Goal: Information Seeking & Learning: Learn about a topic

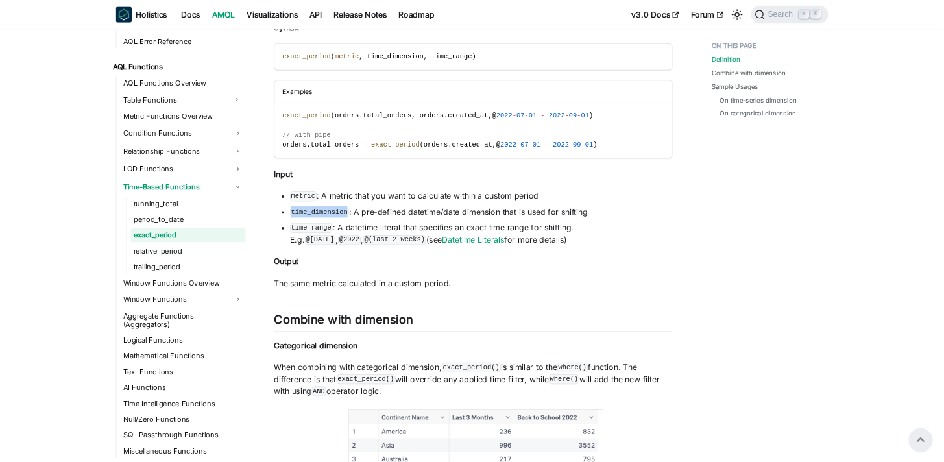
scroll to position [187, 0]
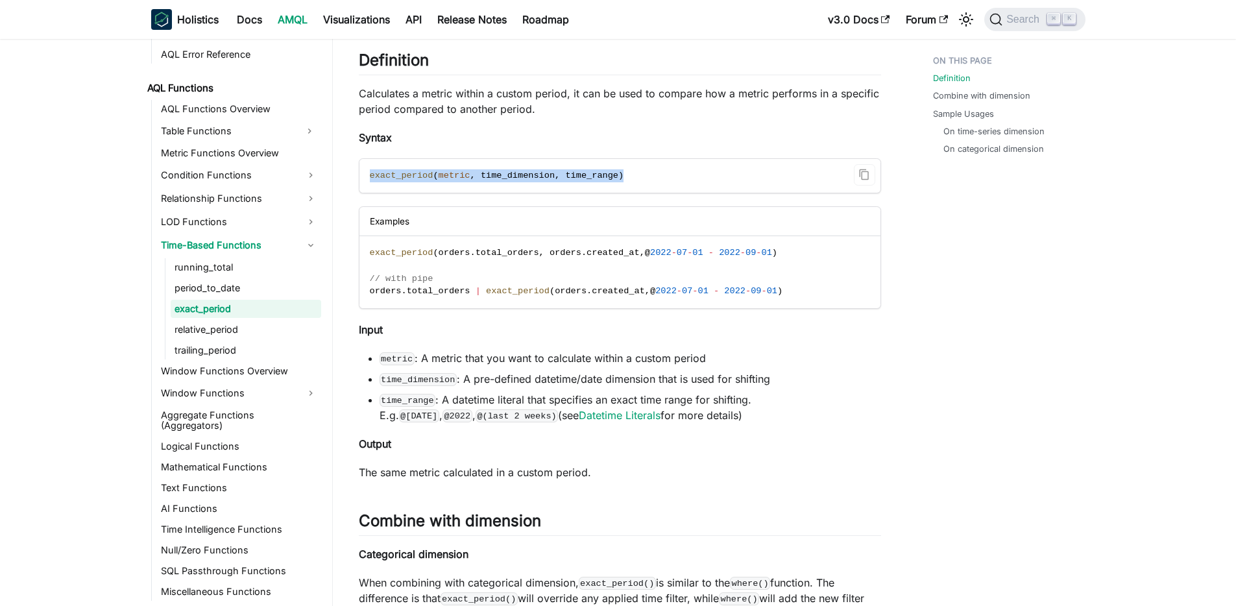
drag, startPoint x: 630, startPoint y: 172, endPoint x: 371, endPoint y: 170, distance: 259.0
click at [370, 173] on code "exact_period ( metric , time_dimension , time_range )" at bounding box center [619, 176] width 519 height 34
copy span "exact_period ( metric , time_dimension , time_range )"
drag, startPoint x: 648, startPoint y: 252, endPoint x: 783, endPoint y: 252, distance: 135.7
click at [778, 252] on span "exact_period ( orders . total_orders , orders . created_at , @ [DATE] - [DATE] )" at bounding box center [574, 253] width 408 height 10
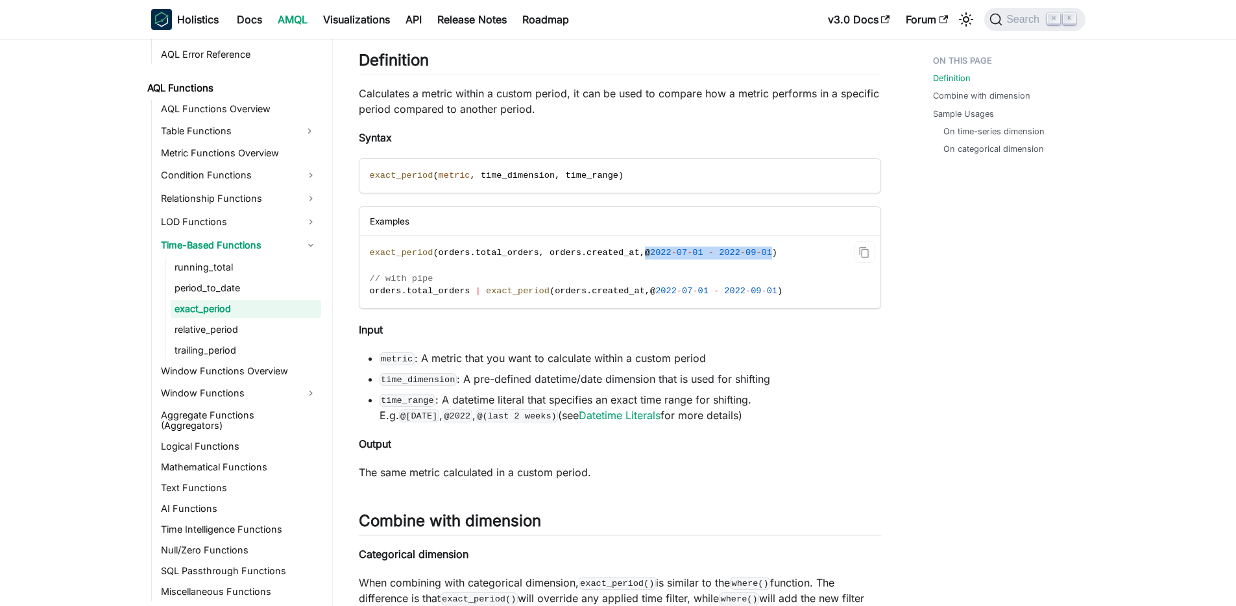
click at [778, 253] on span ")" at bounding box center [774, 253] width 5 height 10
copy span "@ [DATE] - [DATE]"
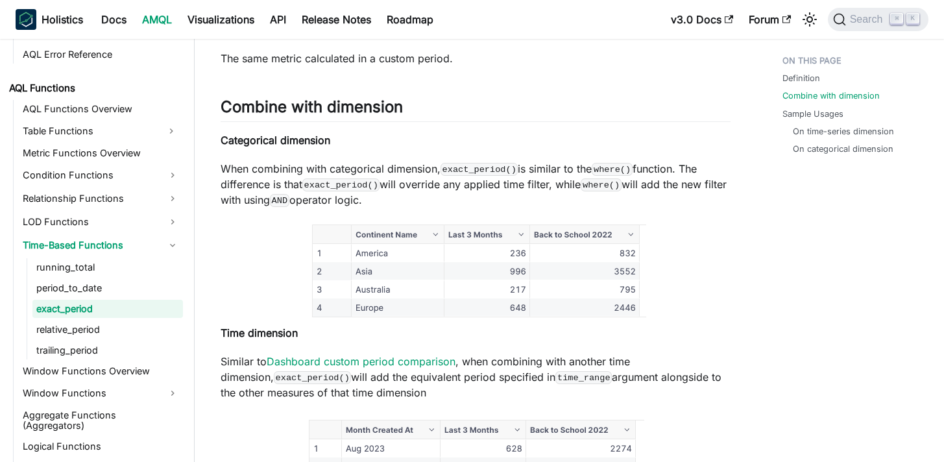
scroll to position [605, 0]
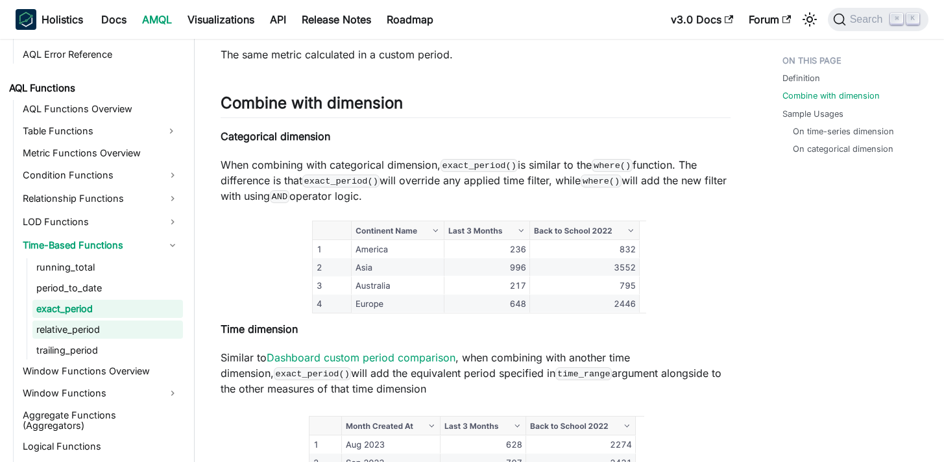
click at [90, 327] on link "relative_period" at bounding box center [107, 330] width 151 height 18
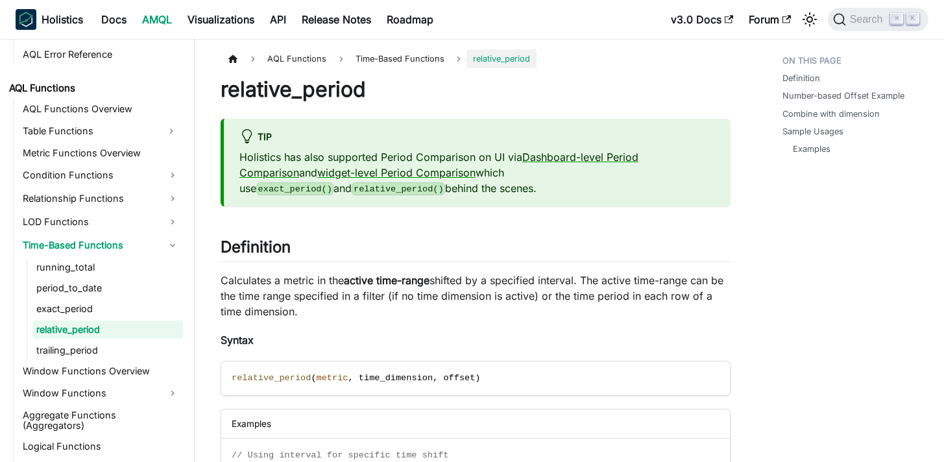
click at [313, 310] on p "Calculates a metric in the active time-range shifted by a specified interval. T…" at bounding box center [476, 296] width 510 height 47
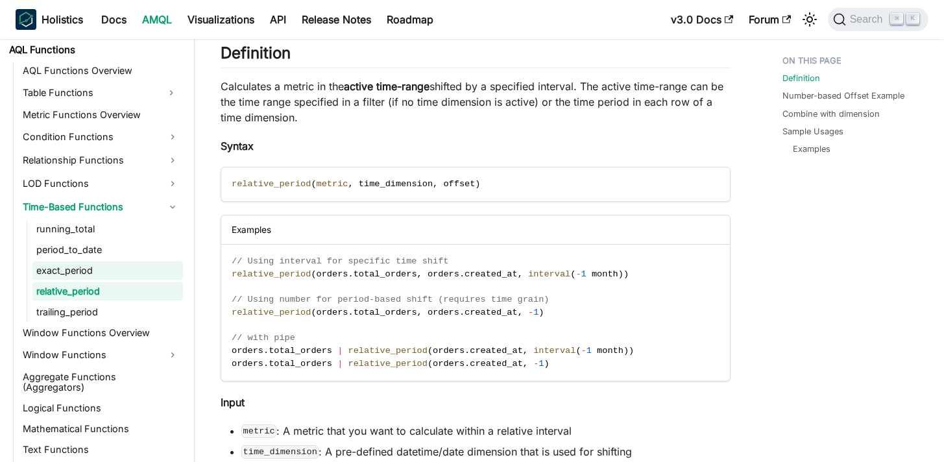
scroll to position [950, 0]
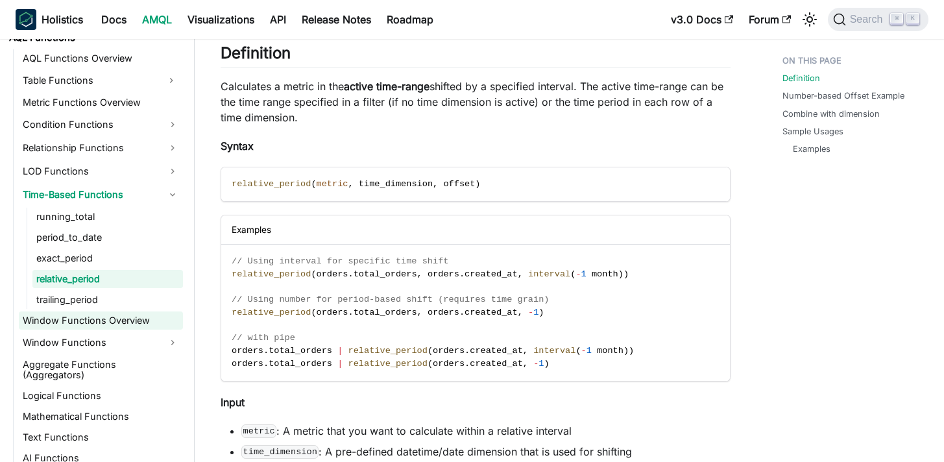
click at [108, 321] on link "Window Functions Overview" at bounding box center [101, 321] width 164 height 18
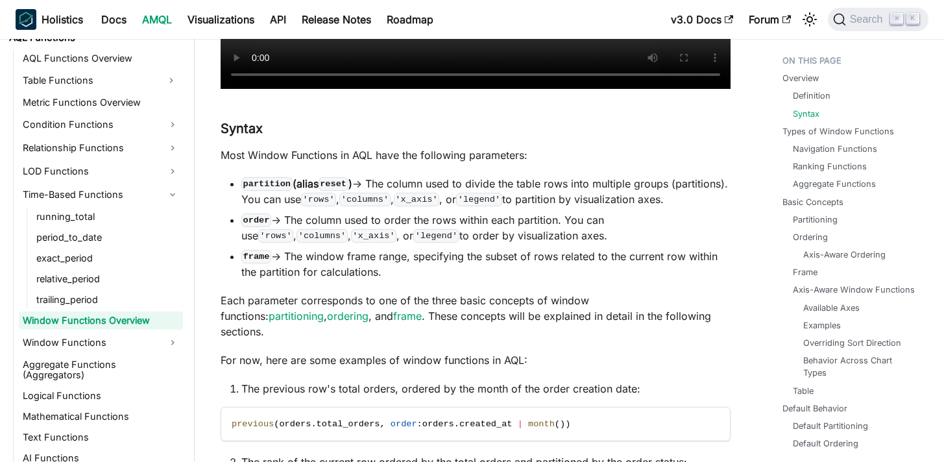
scroll to position [559, 0]
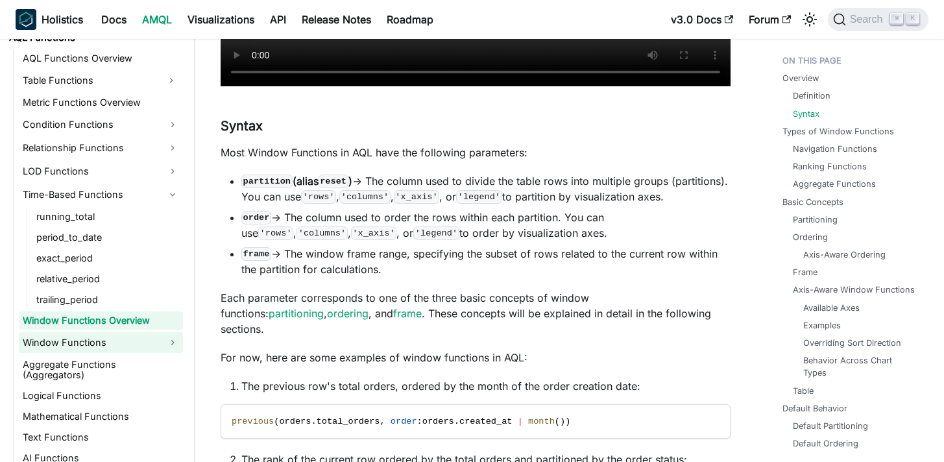
click at [123, 338] on link "Window Functions" at bounding box center [101, 342] width 164 height 21
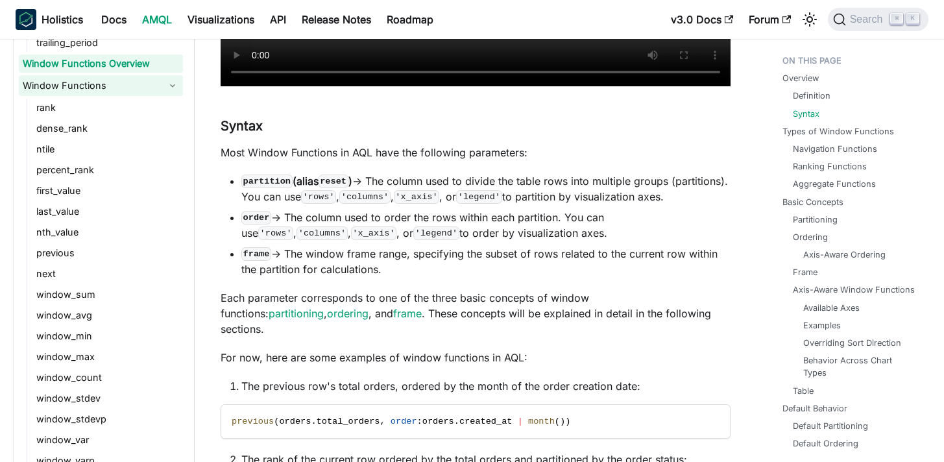
scroll to position [1222, 0]
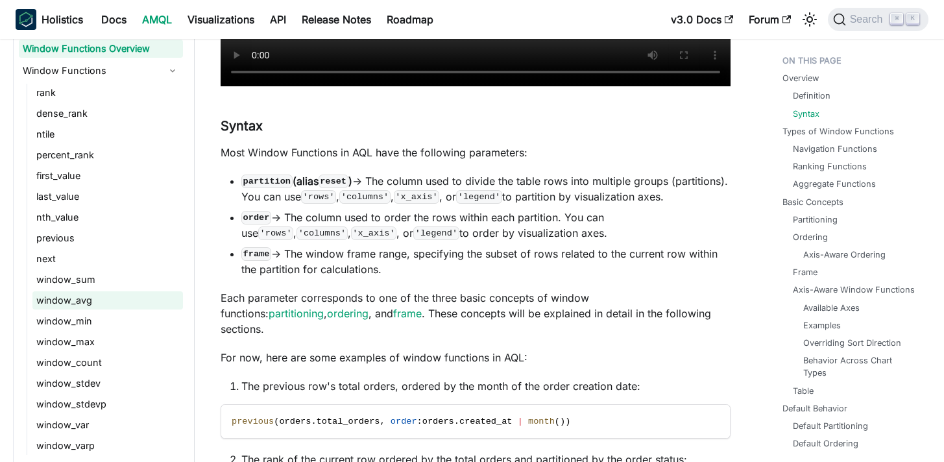
click at [82, 303] on link "window_avg" at bounding box center [107, 300] width 151 height 18
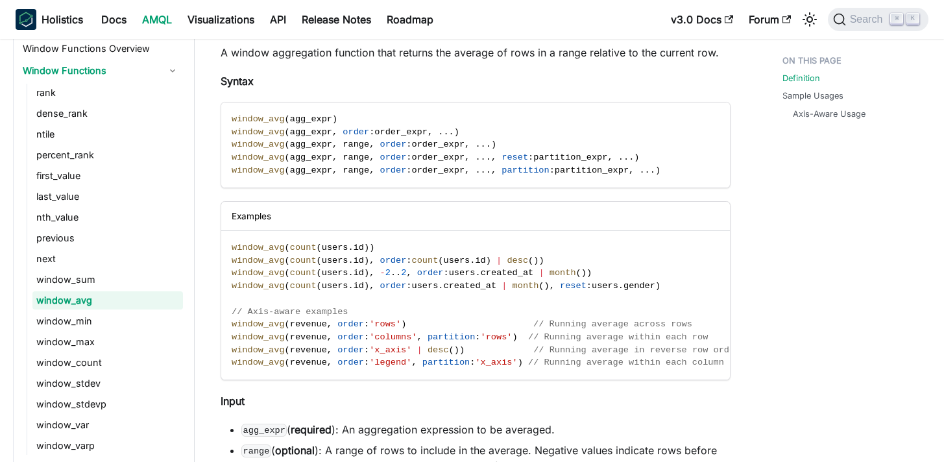
scroll to position [227, 0]
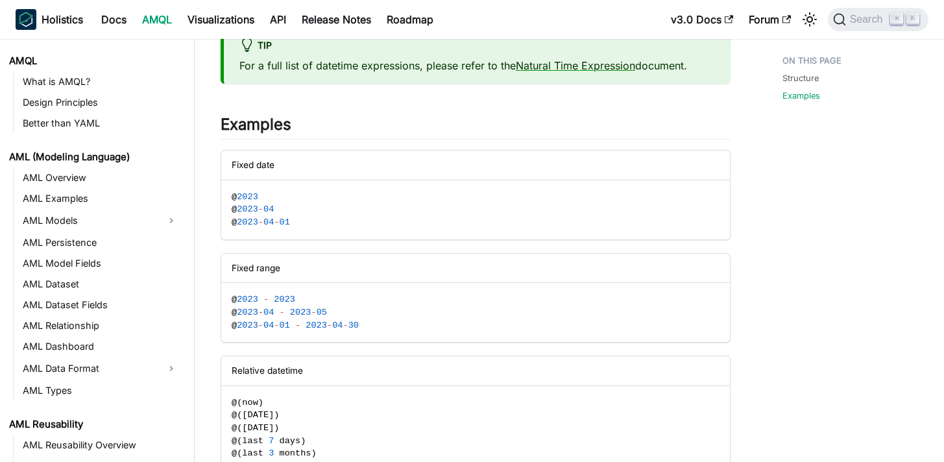
scroll to position [432, 0]
